Goal: Check status: Check status

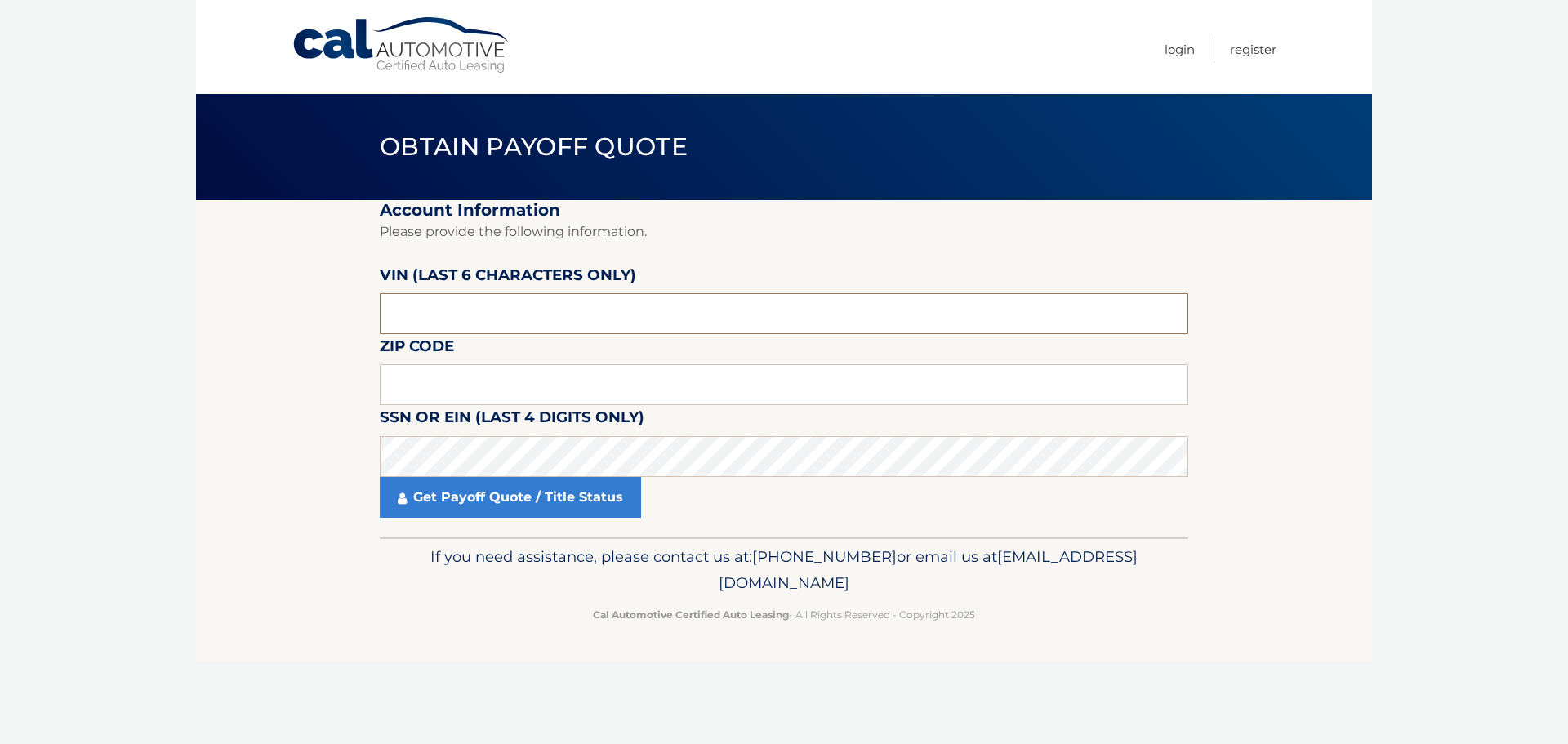
click at [543, 323] on input "text" at bounding box center [784, 314] width 809 height 41
click at [446, 314] on input "text" at bounding box center [784, 314] width 809 height 41
type input "263629"
click at [497, 403] on fieldset "Account Information Please provide the following information. VIN (last 6 chara…" at bounding box center [784, 369] width 809 height 337
click at [492, 386] on input "text" at bounding box center [784, 385] width 809 height 41
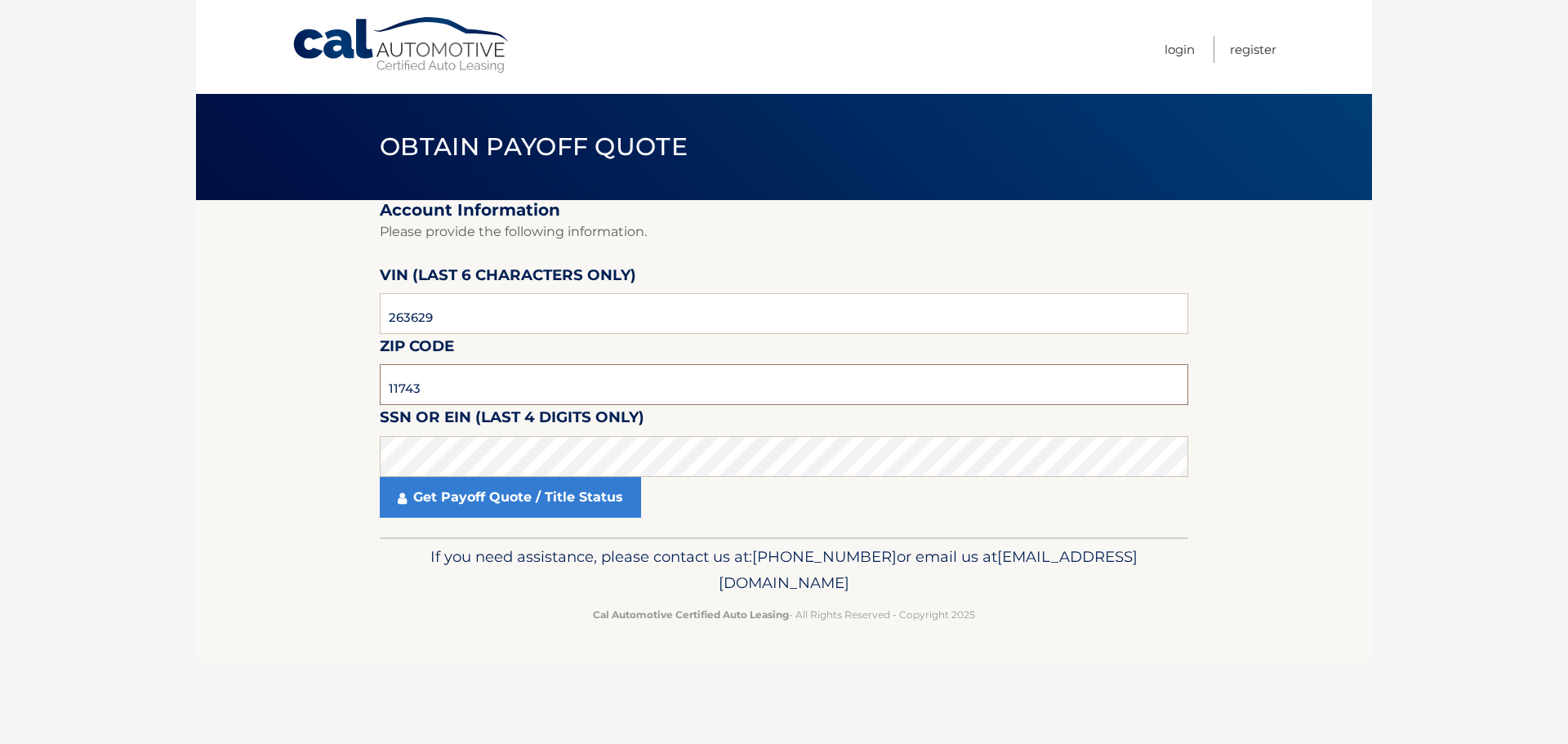
type input "11743"
click at [857, 483] on div "Get Payoff Quote / Title Status" at bounding box center [784, 497] width 809 height 41
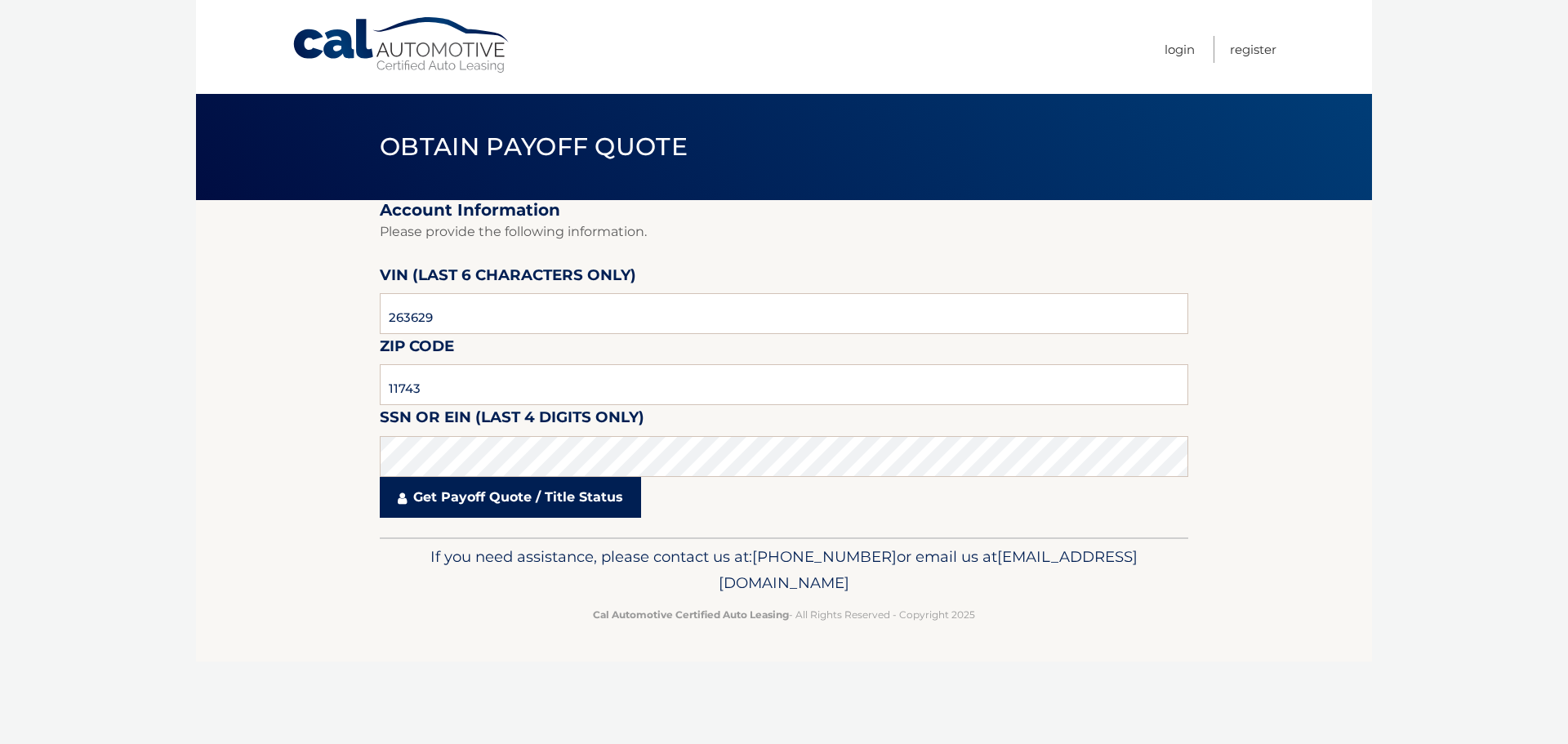
click at [525, 494] on link "Get Payoff Quote / Title Status" at bounding box center [510, 497] width 261 height 41
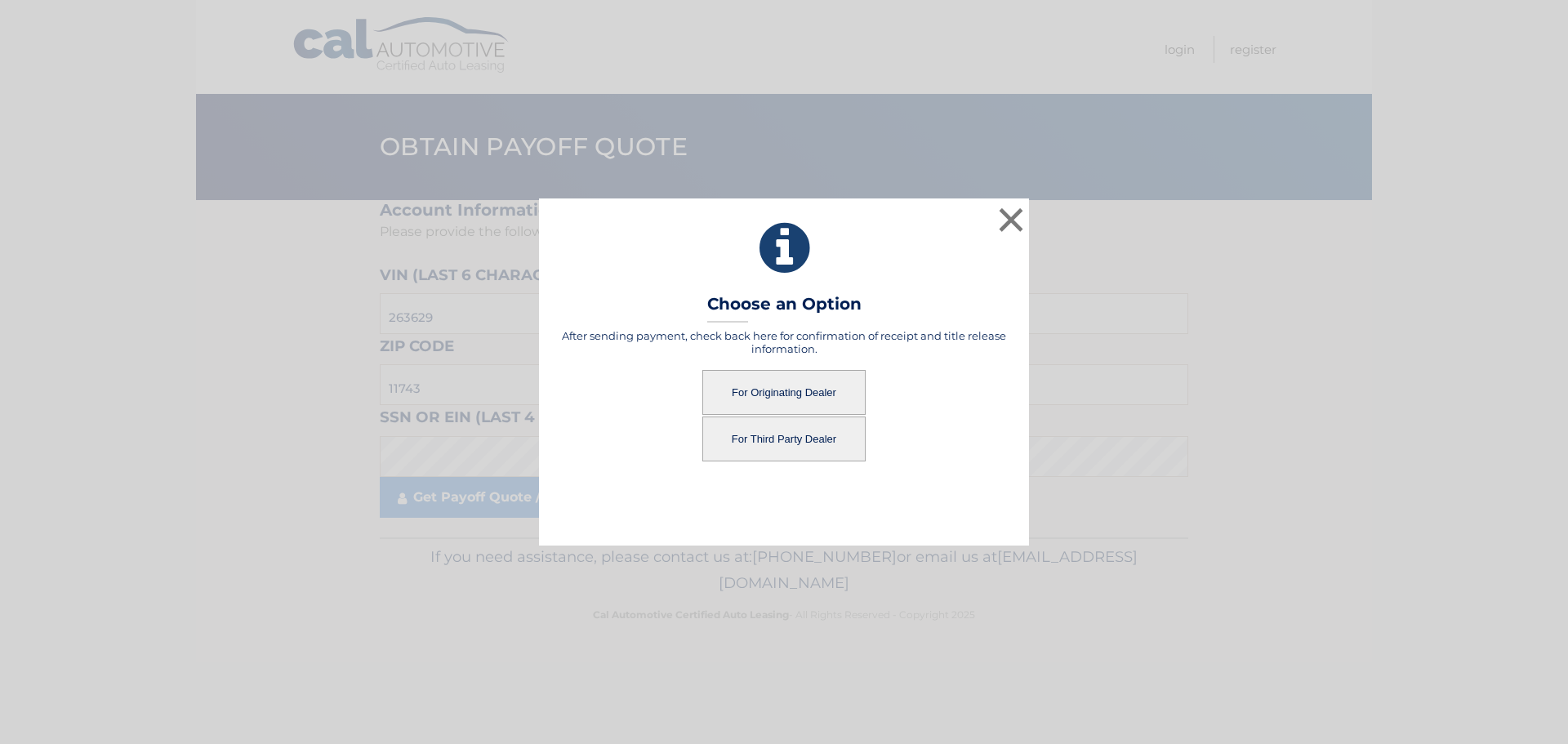
click at [811, 394] on button "For Originating Dealer" at bounding box center [784, 391] width 164 height 45
click at [812, 430] on button "For Third Party Dealer" at bounding box center [784, 438] width 164 height 45
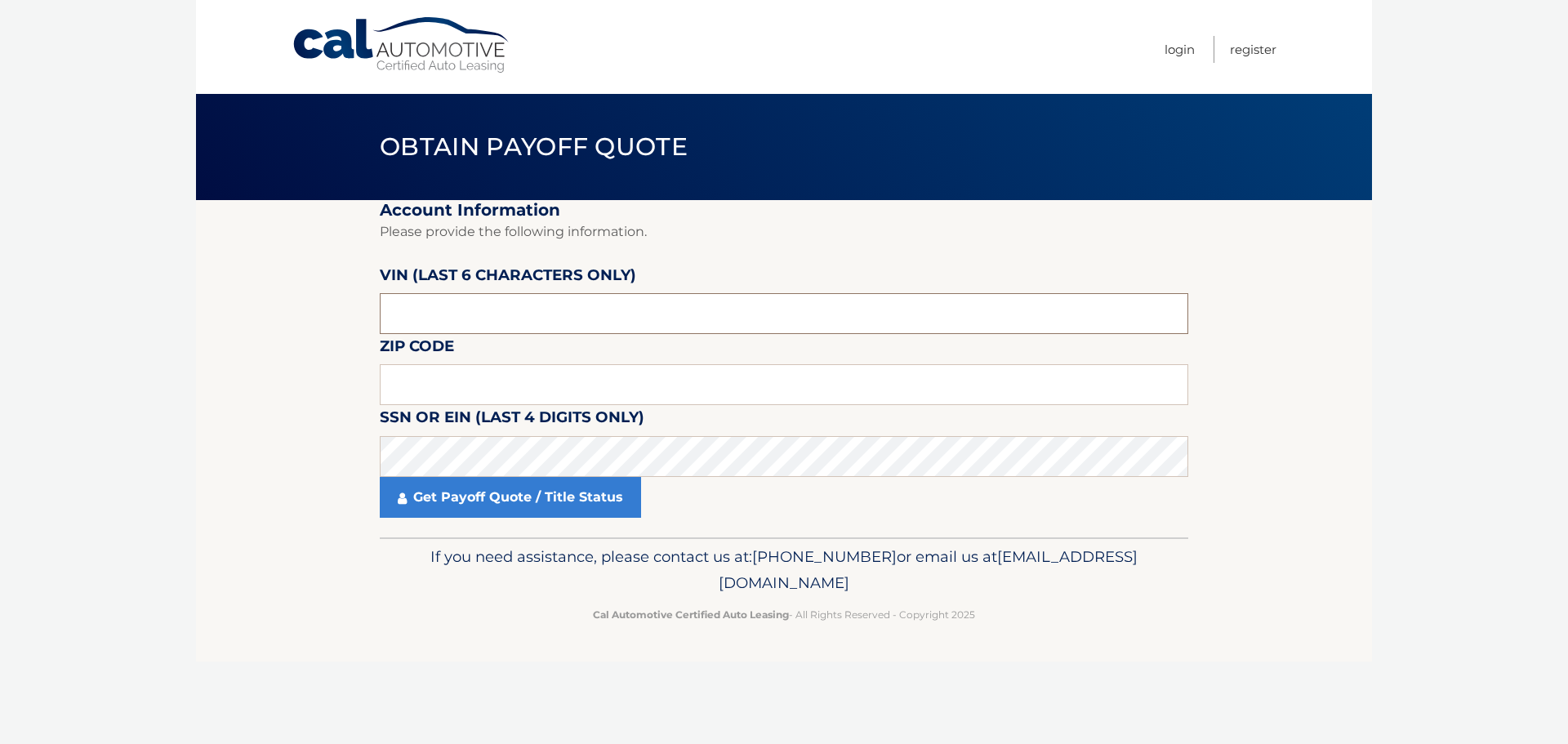
click at [455, 320] on input "text" at bounding box center [784, 314] width 809 height 41
type input "263629"
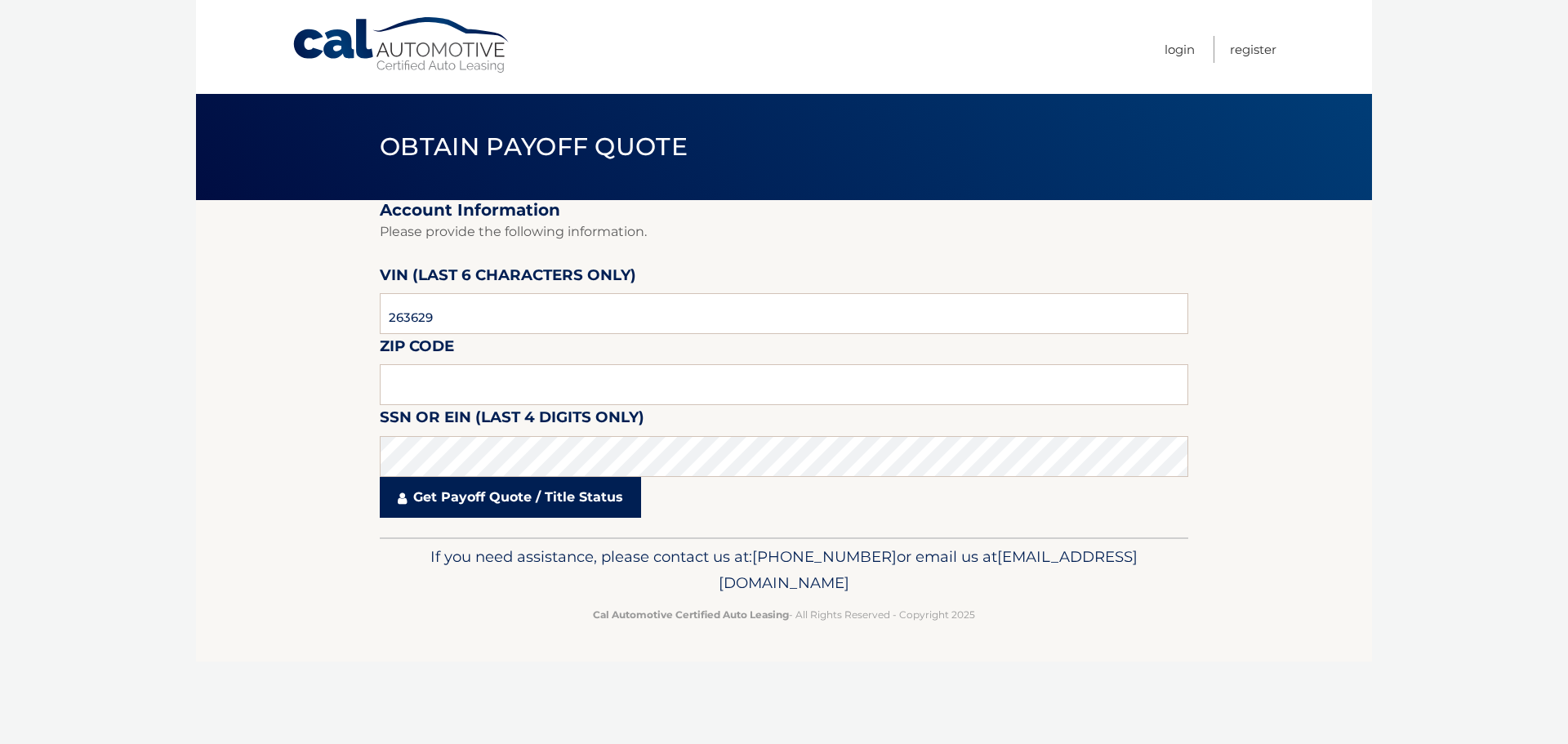
click at [540, 496] on link "Get Payoff Quote / Title Status" at bounding box center [510, 497] width 261 height 41
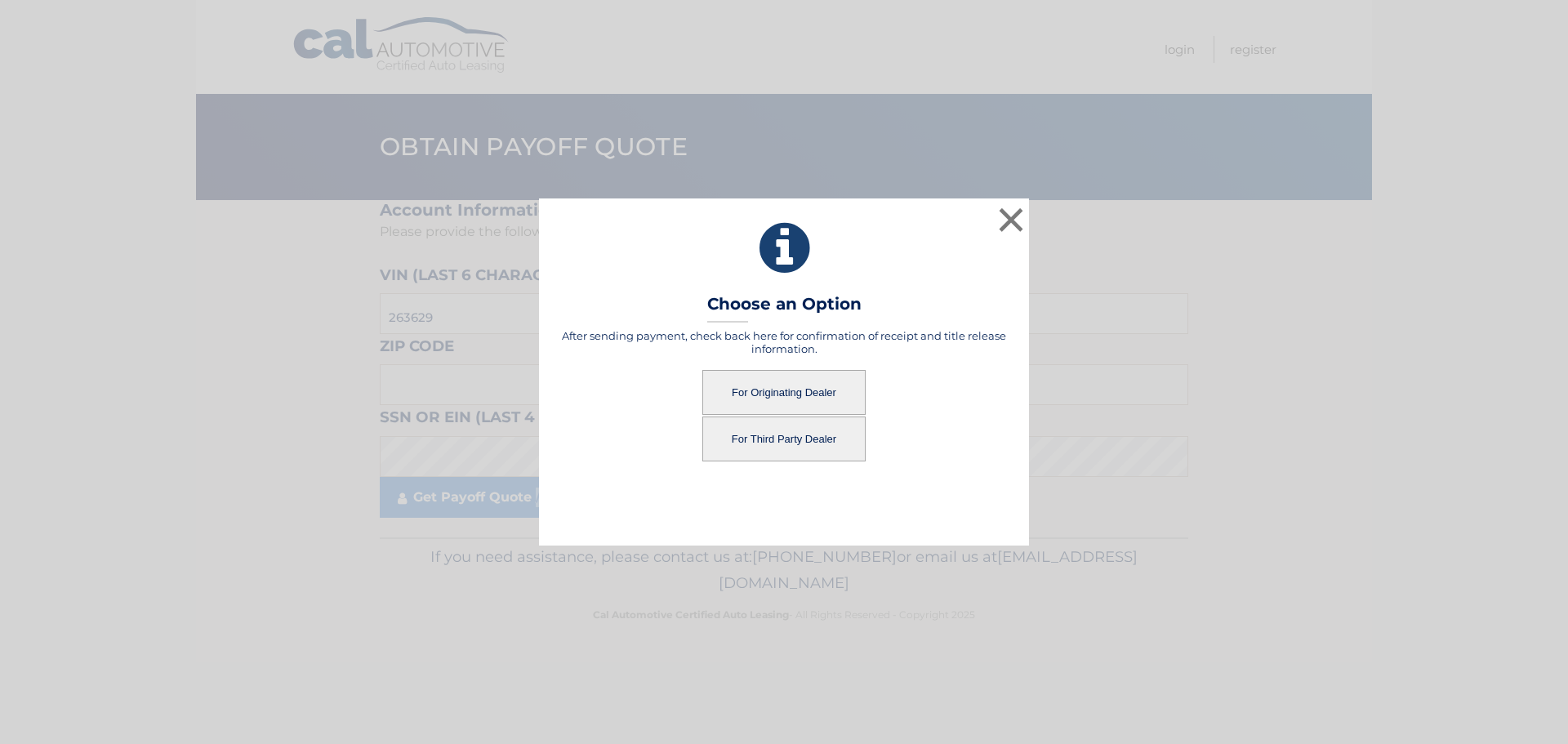
click at [747, 390] on button "For Originating Dealer" at bounding box center [784, 391] width 164 height 45
click at [801, 392] on button "For Originating Dealer" at bounding box center [784, 391] width 164 height 45
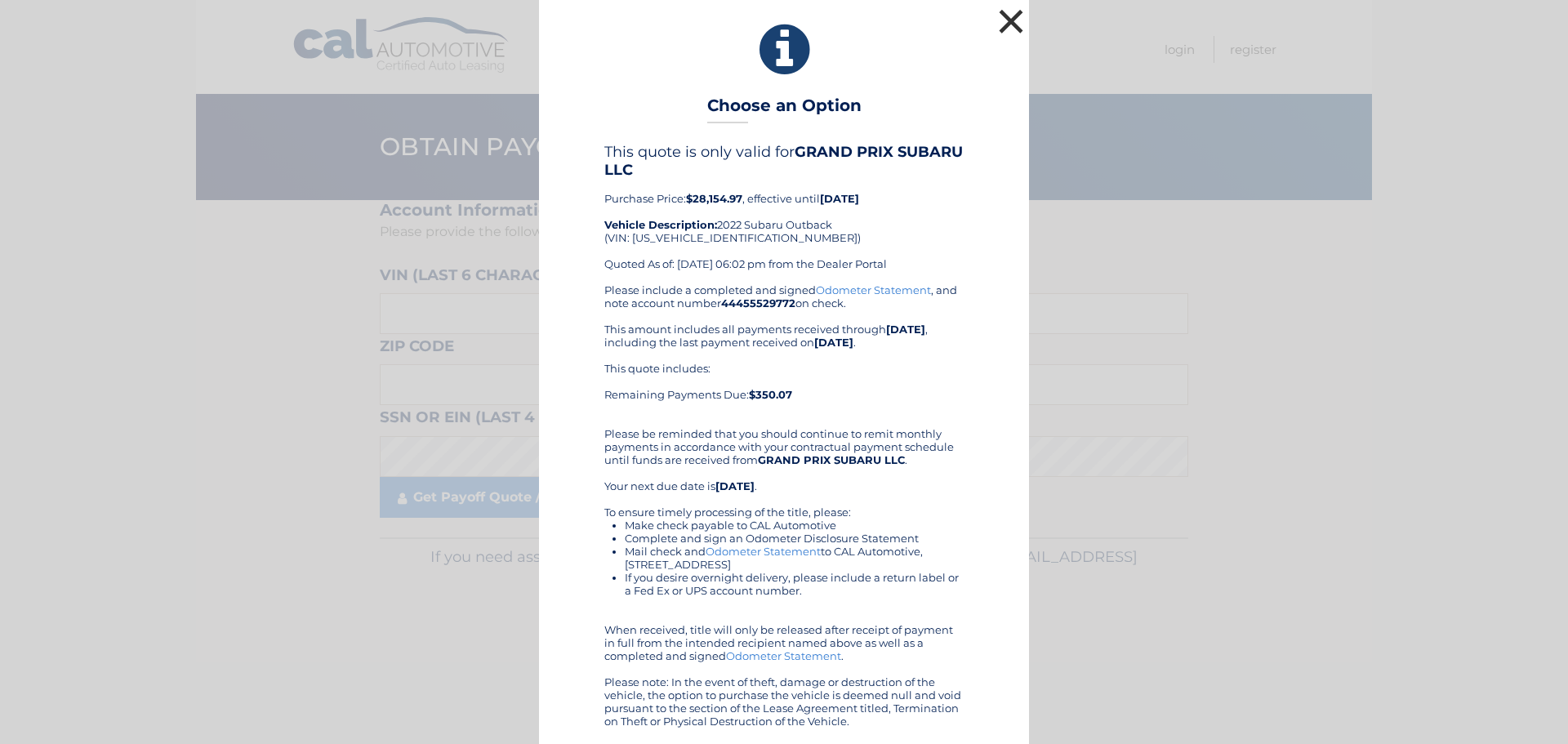
click at [1010, 14] on button "×" at bounding box center [1011, 21] width 33 height 33
